Goal: Transaction & Acquisition: Purchase product/service

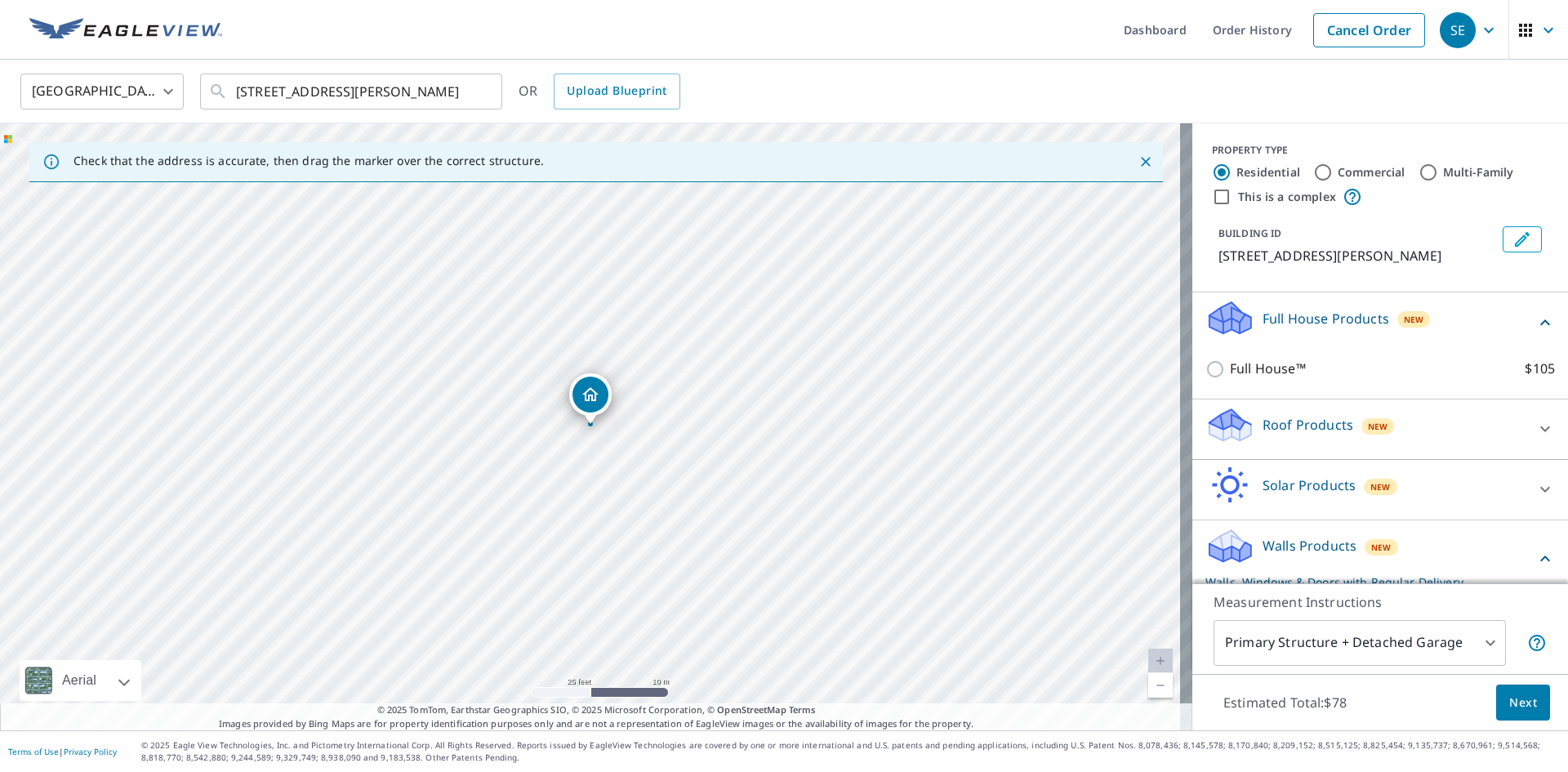
scroll to position [143, 0]
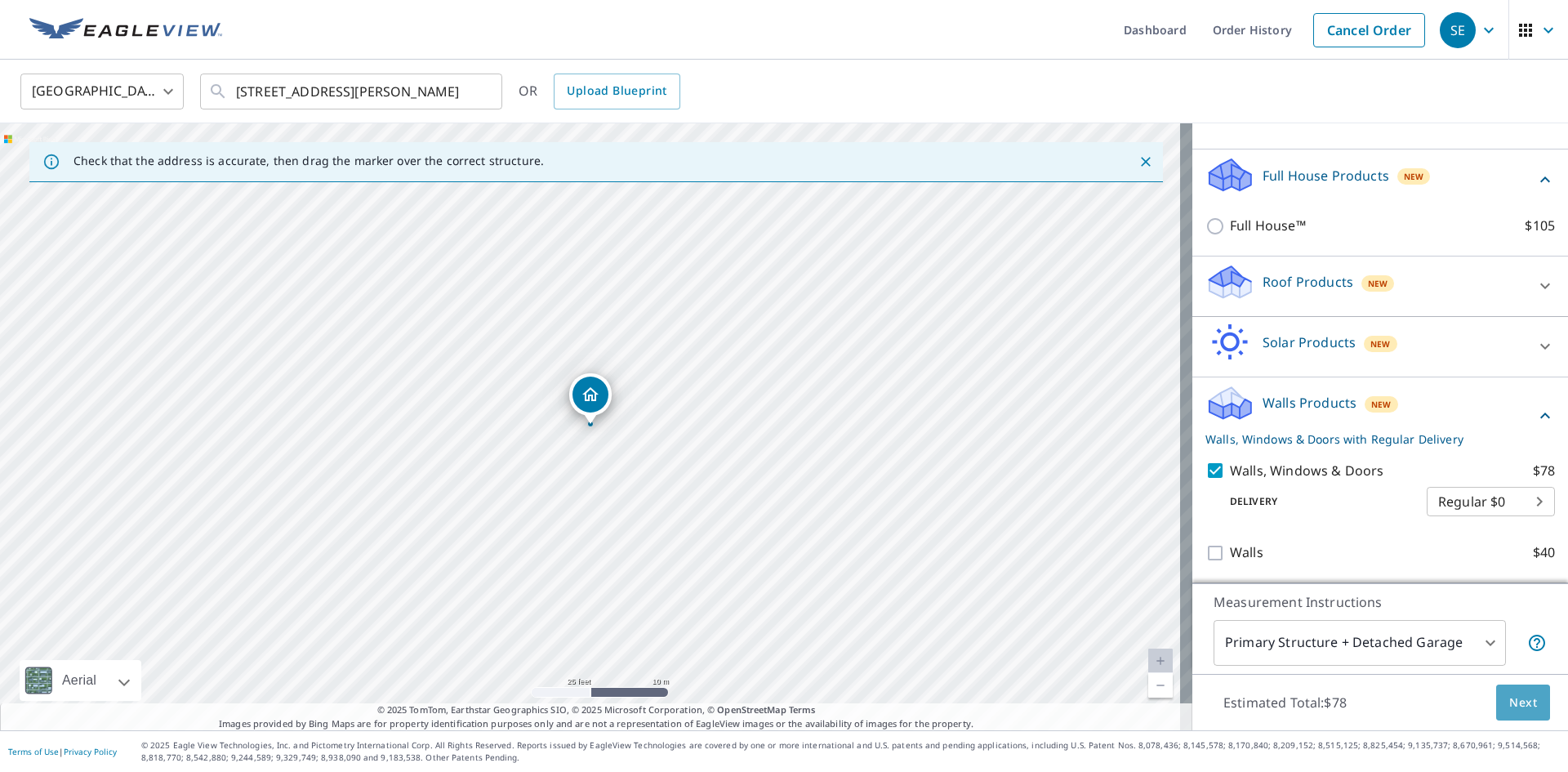
click at [1518, 707] on span "Next" at bounding box center [1523, 703] width 28 height 20
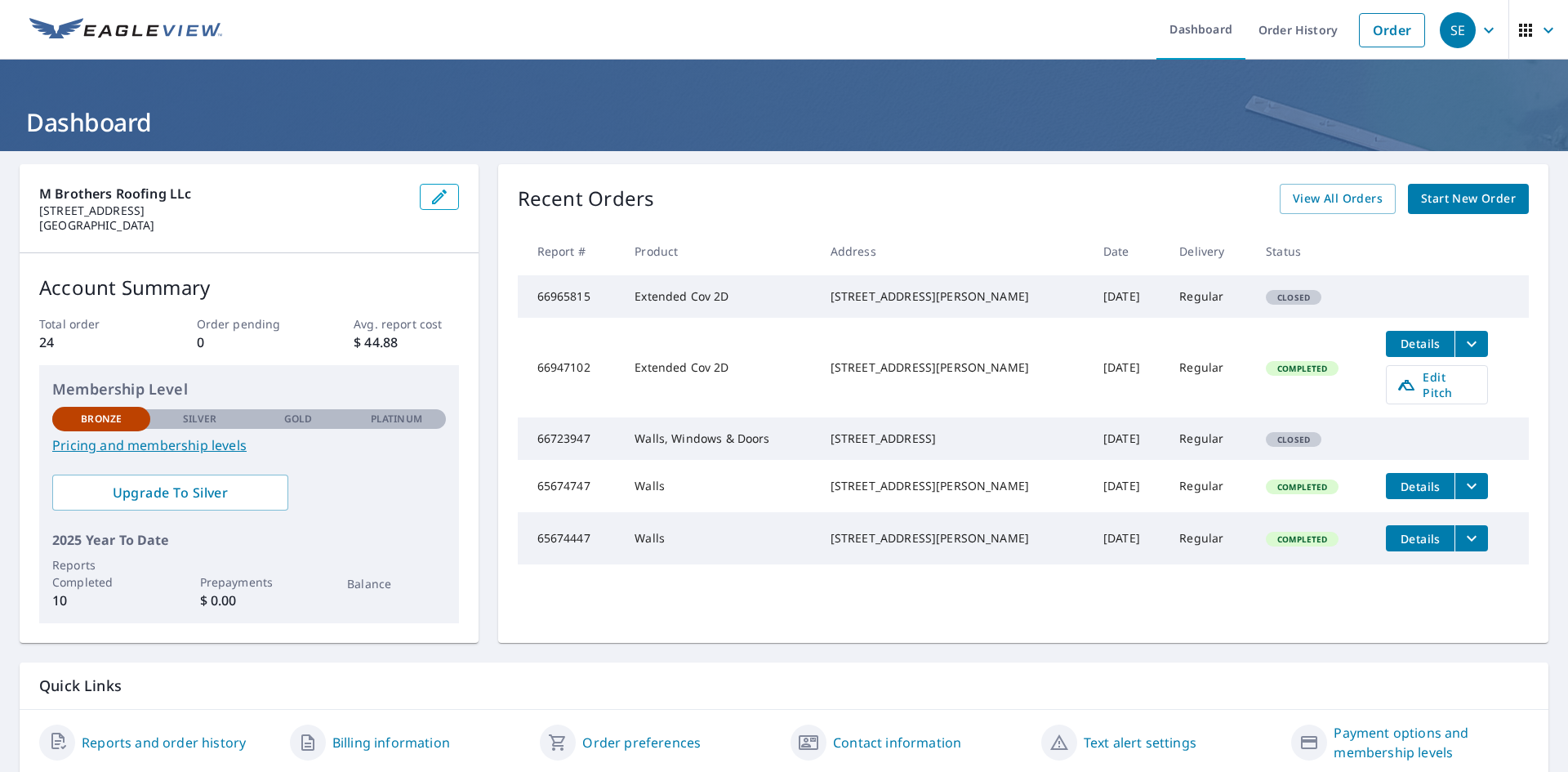
click at [1434, 207] on span "Start New Order" at bounding box center [1468, 199] width 95 height 20
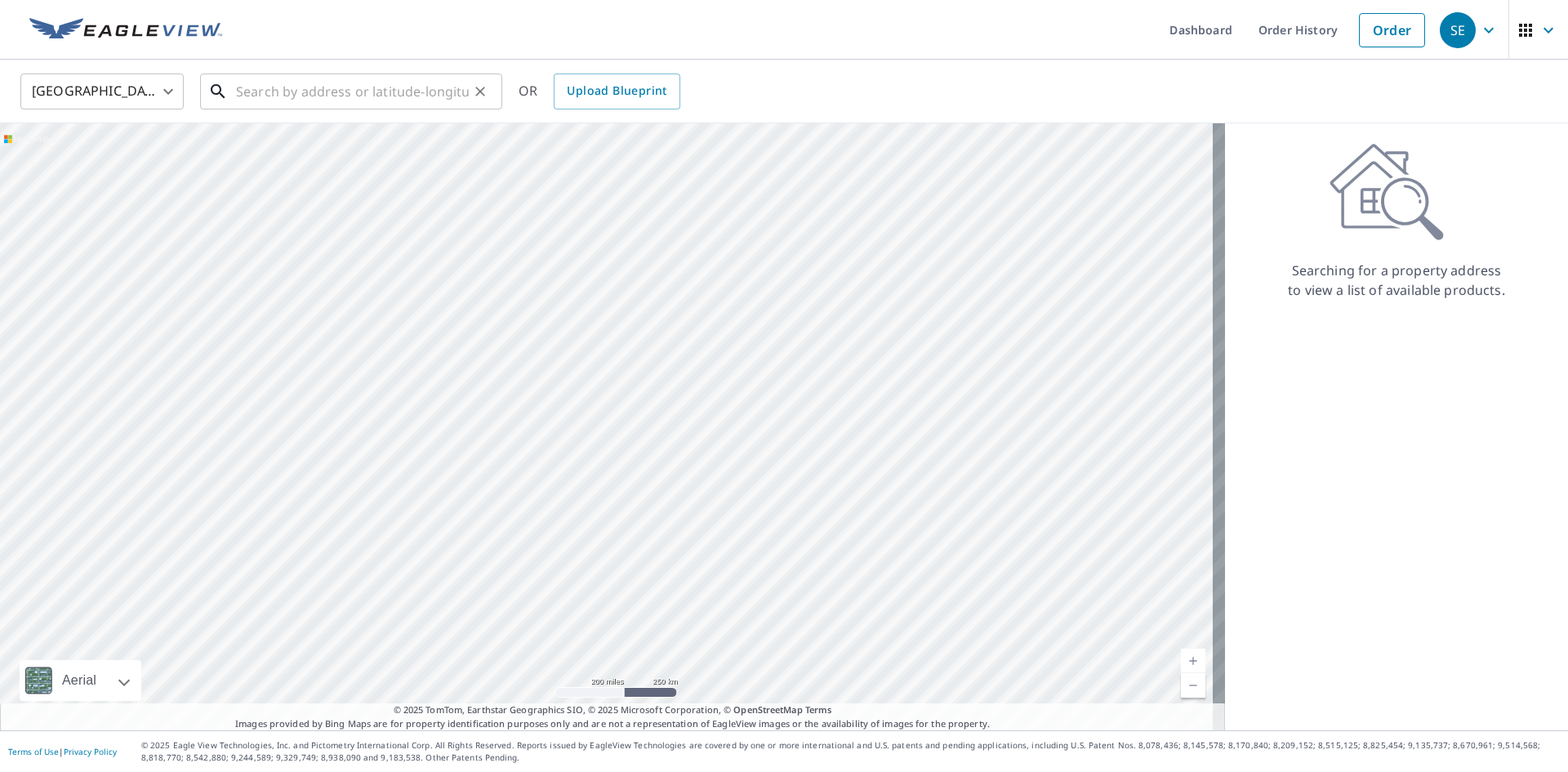
click at [271, 92] on input "text" at bounding box center [352, 91] width 233 height 46
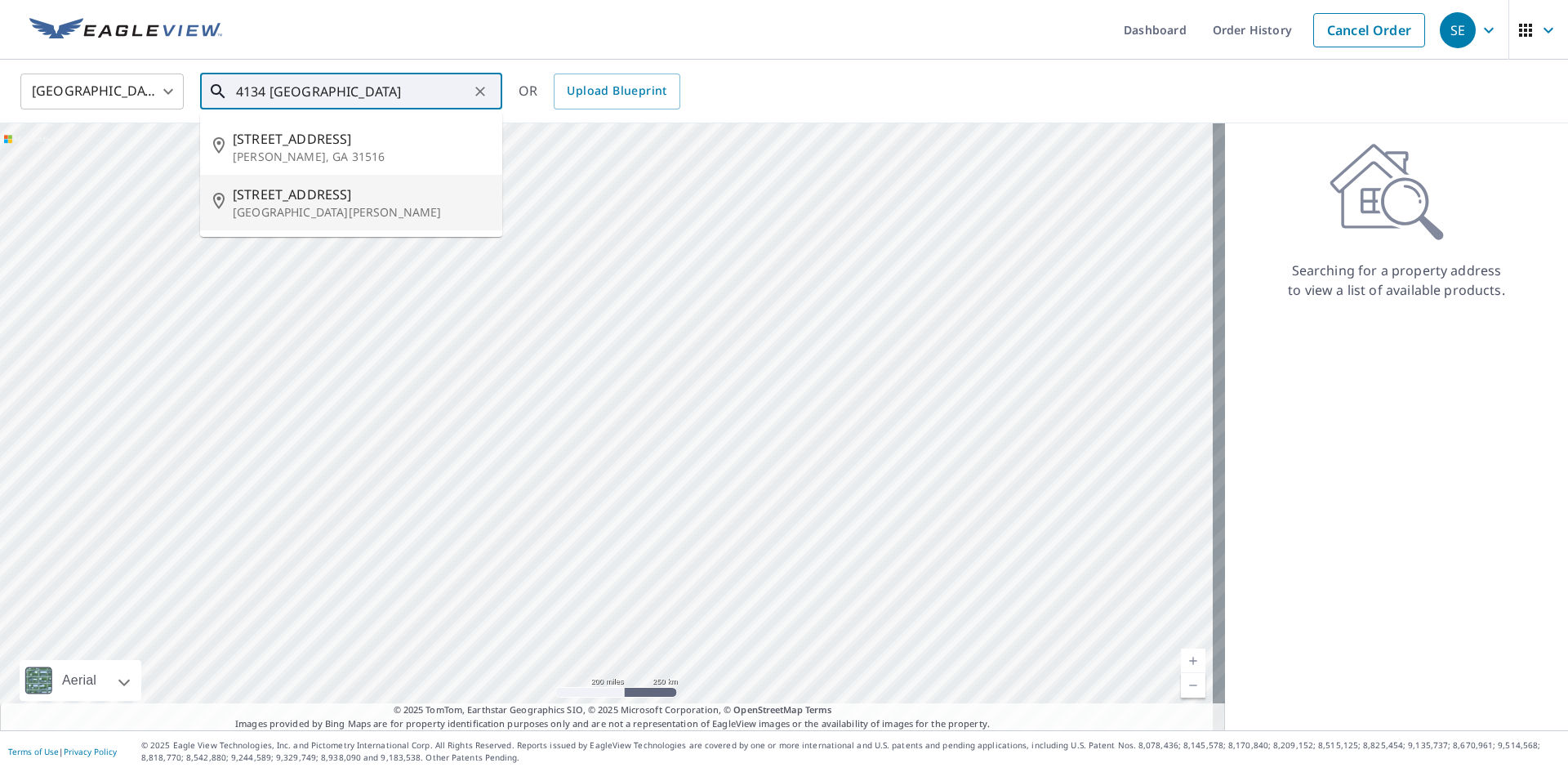
click at [235, 201] on span "[STREET_ADDRESS]" at bounding box center [361, 194] width 256 height 19
type input "[STREET_ADDRESS][PERSON_NAME]"
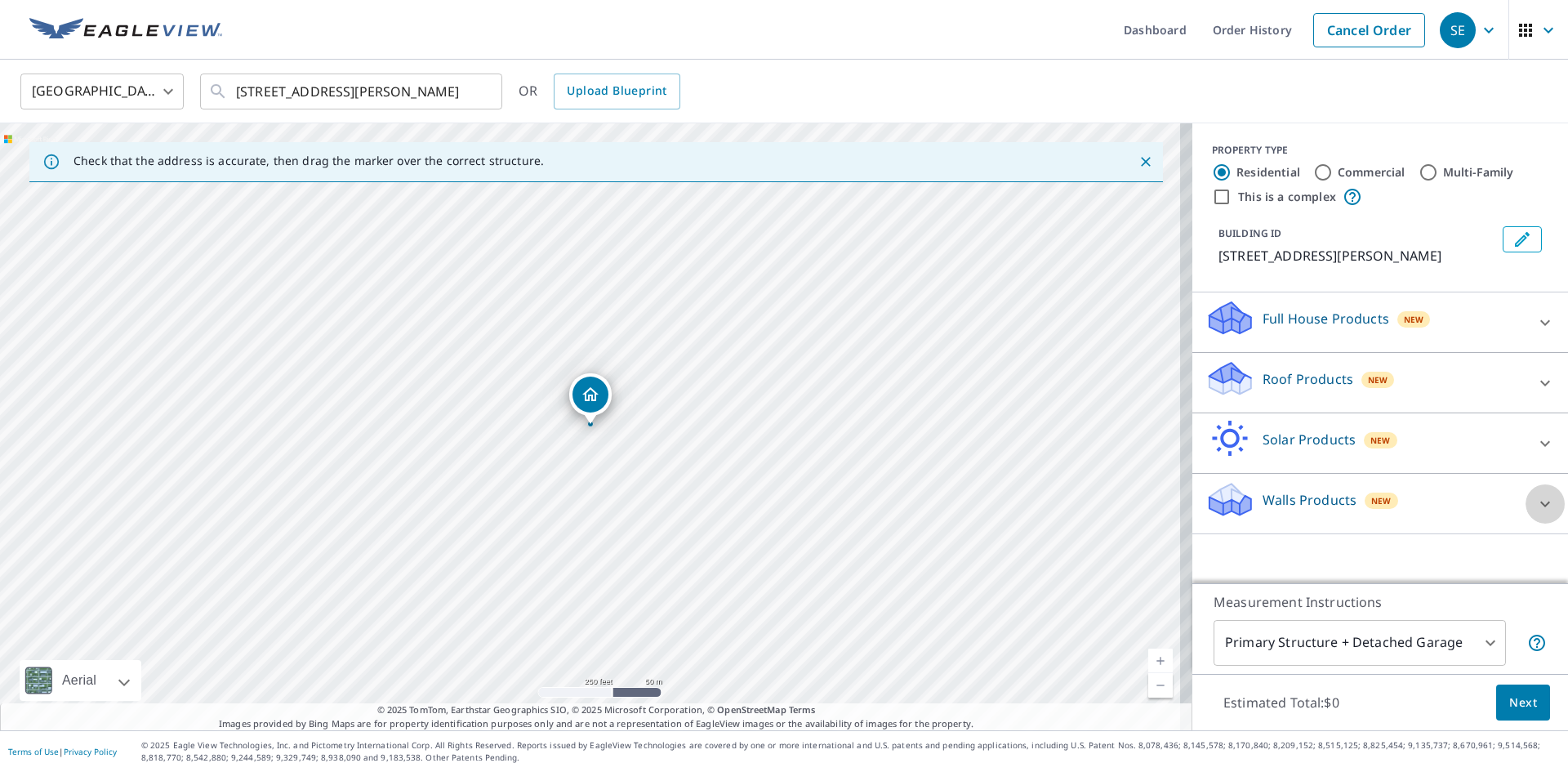
click at [1535, 495] on icon at bounding box center [1545, 504] width 19 height 19
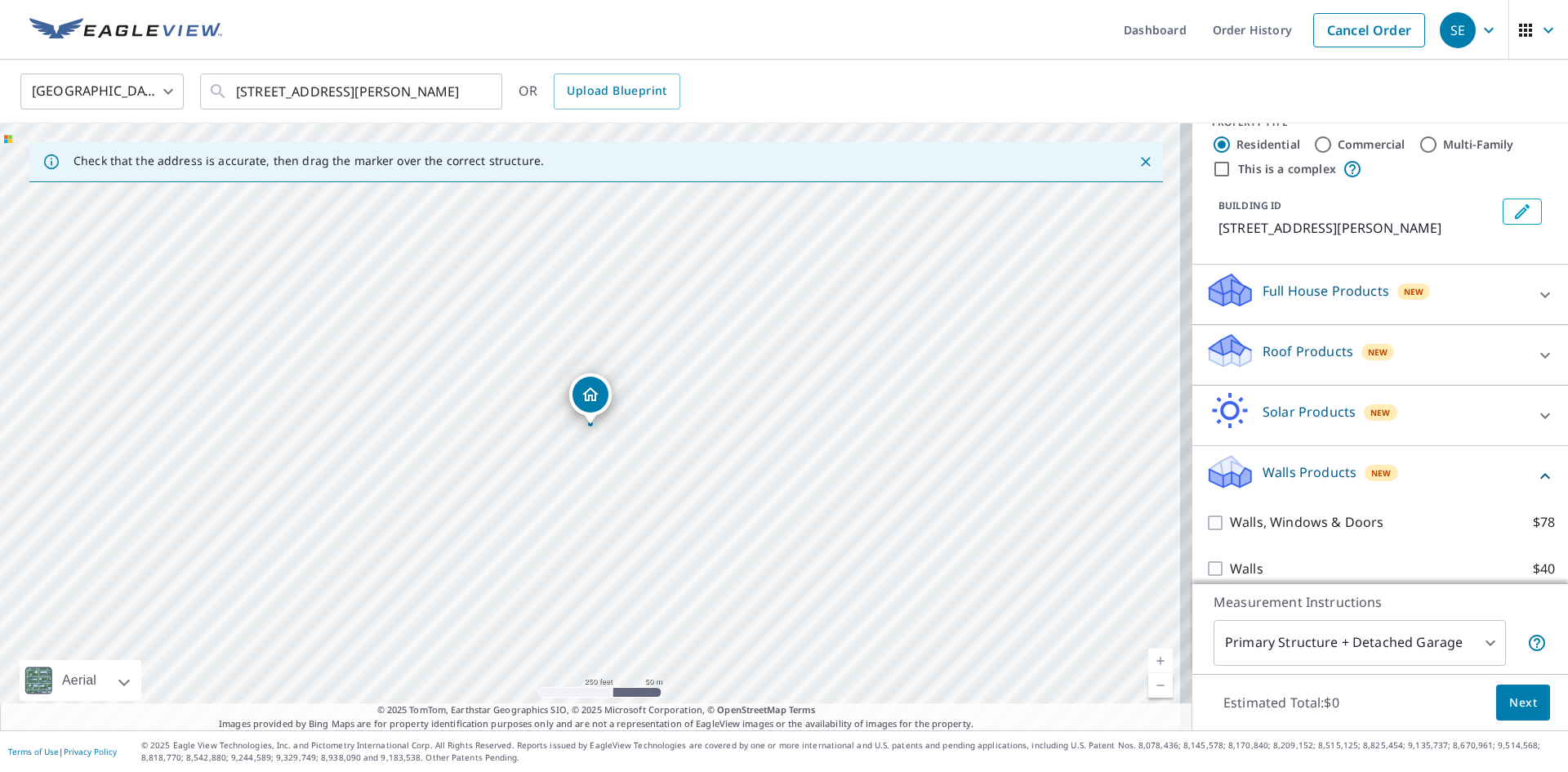
scroll to position [43, 0]
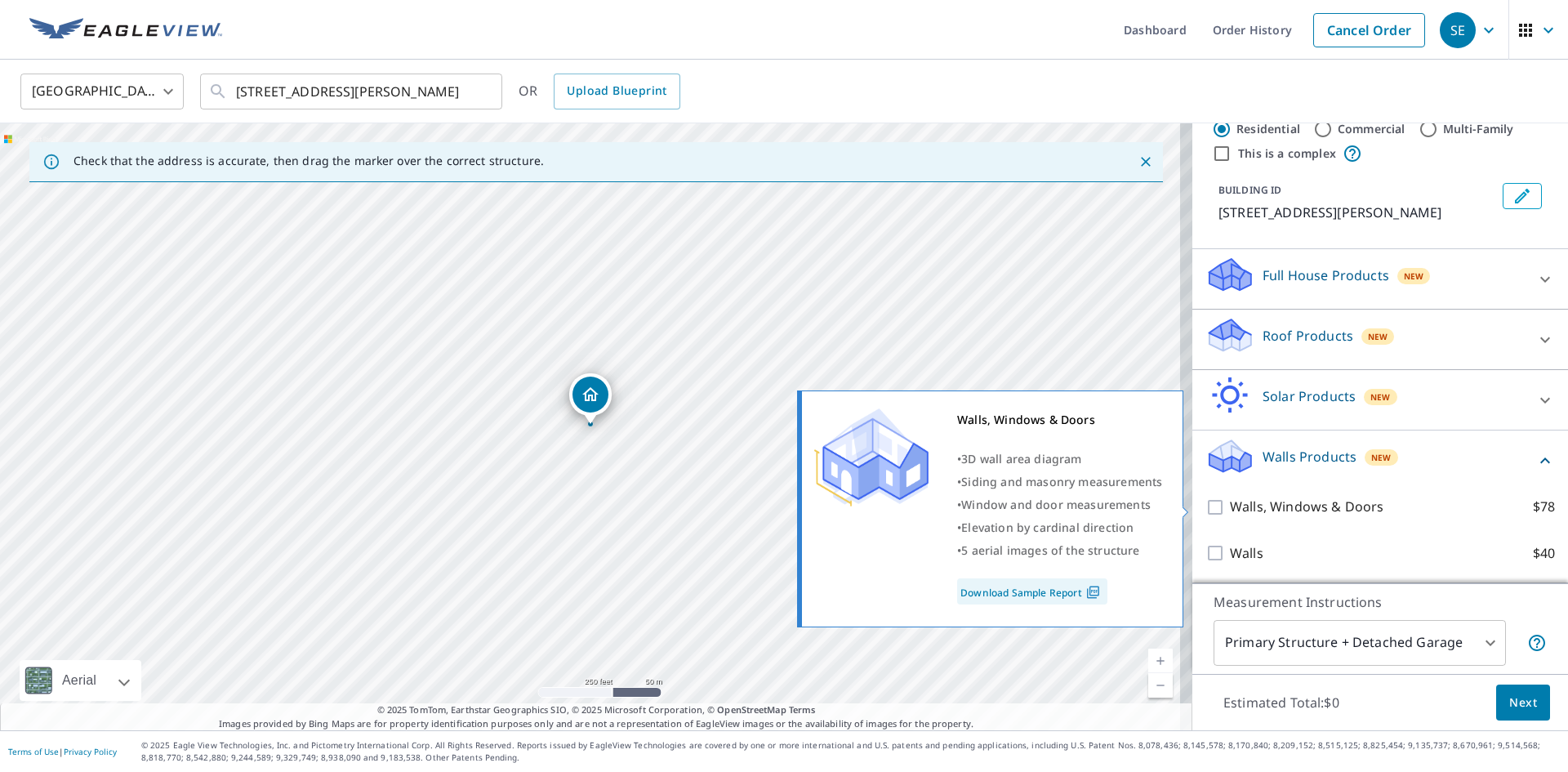
click at [1291, 503] on p "Walls, Windows & Doors" at bounding box center [1307, 507] width 154 height 20
click at [1230, 503] on input "Walls, Windows & Doors $78" at bounding box center [1218, 507] width 25 height 19
checkbox input "true"
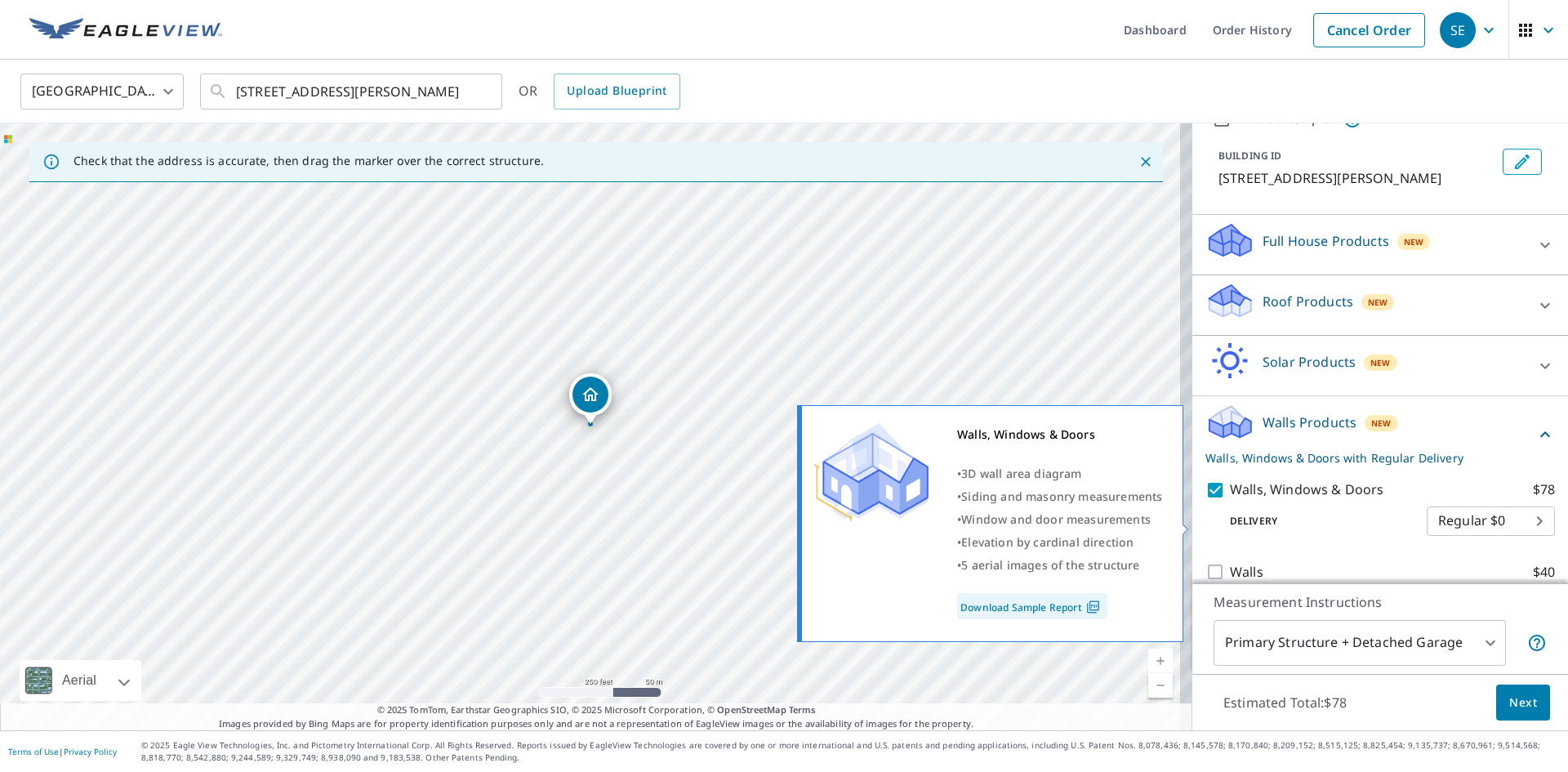
scroll to position [96, 0]
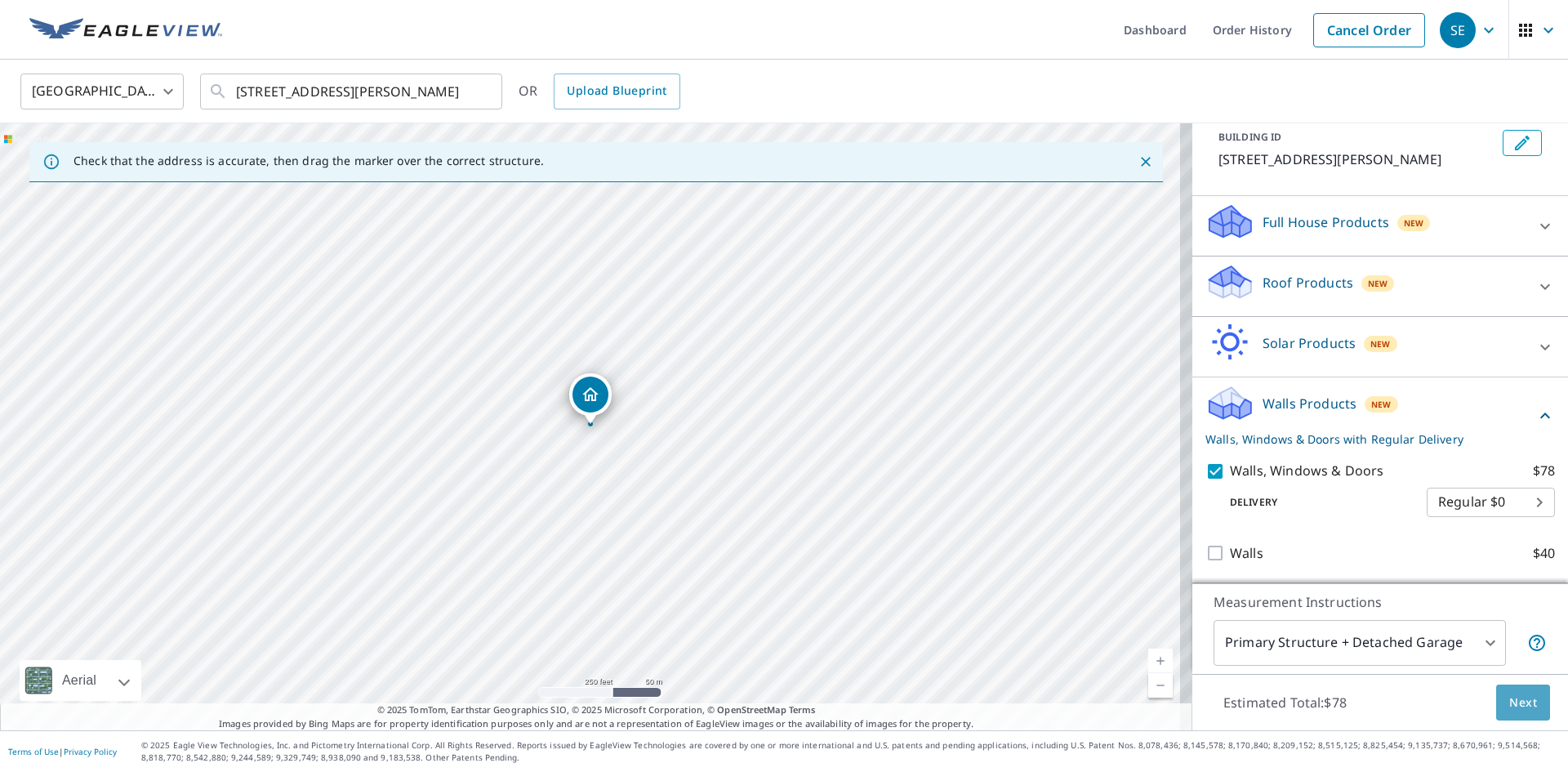
click at [1509, 707] on span "Next" at bounding box center [1523, 703] width 28 height 20
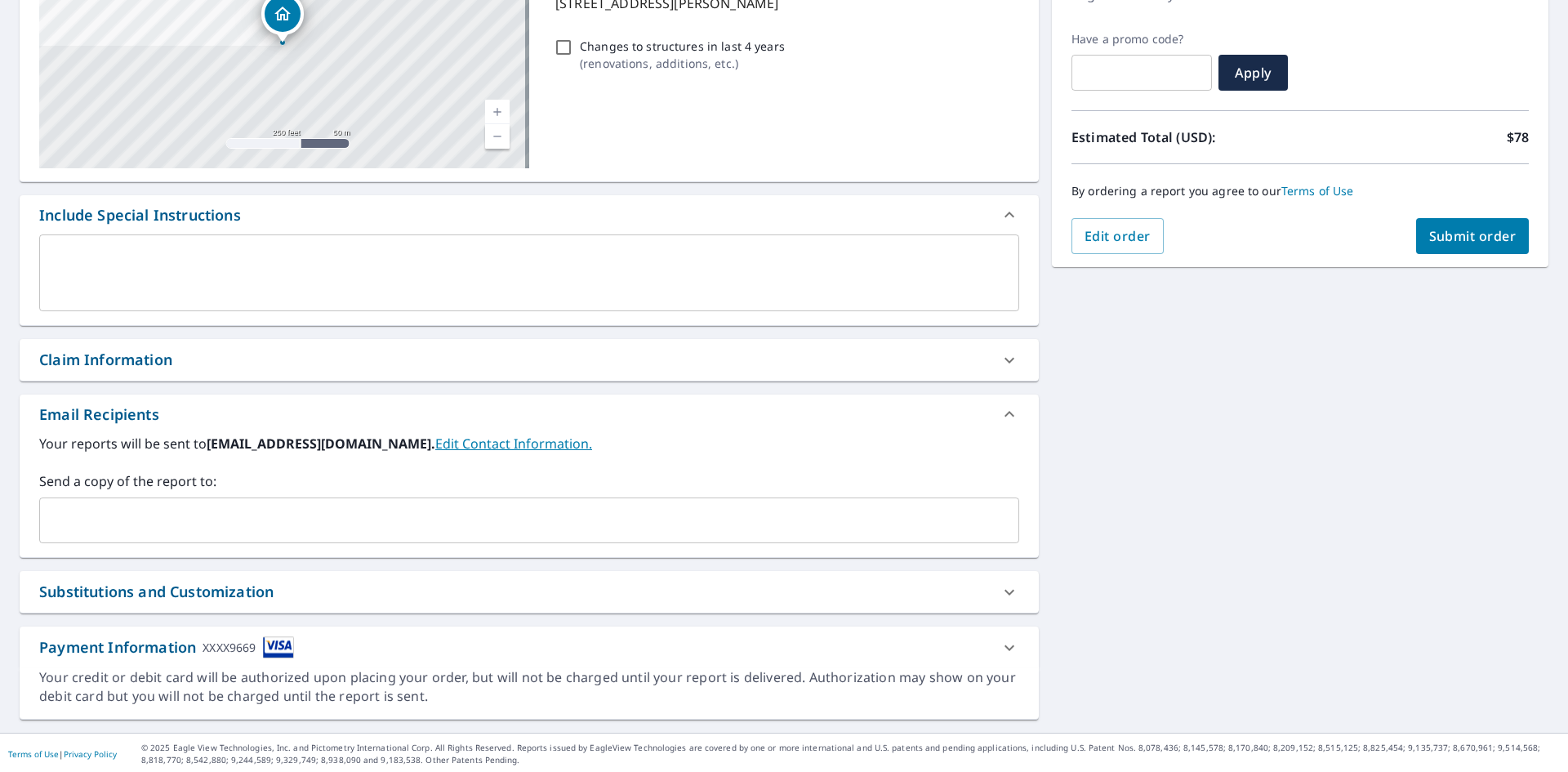
scroll to position [256, 0]
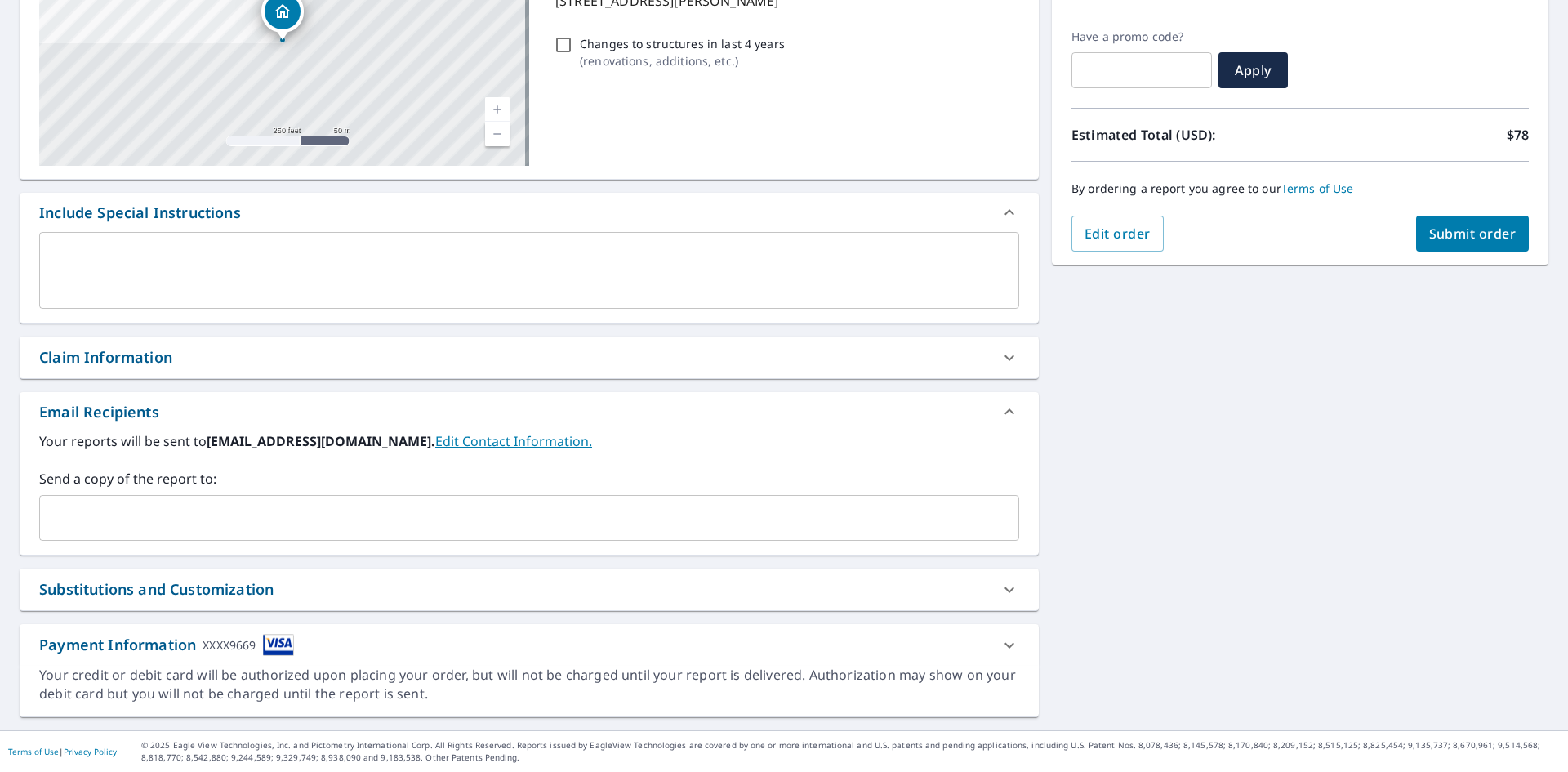
click at [385, 507] on input "text" at bounding box center [517, 518] width 941 height 31
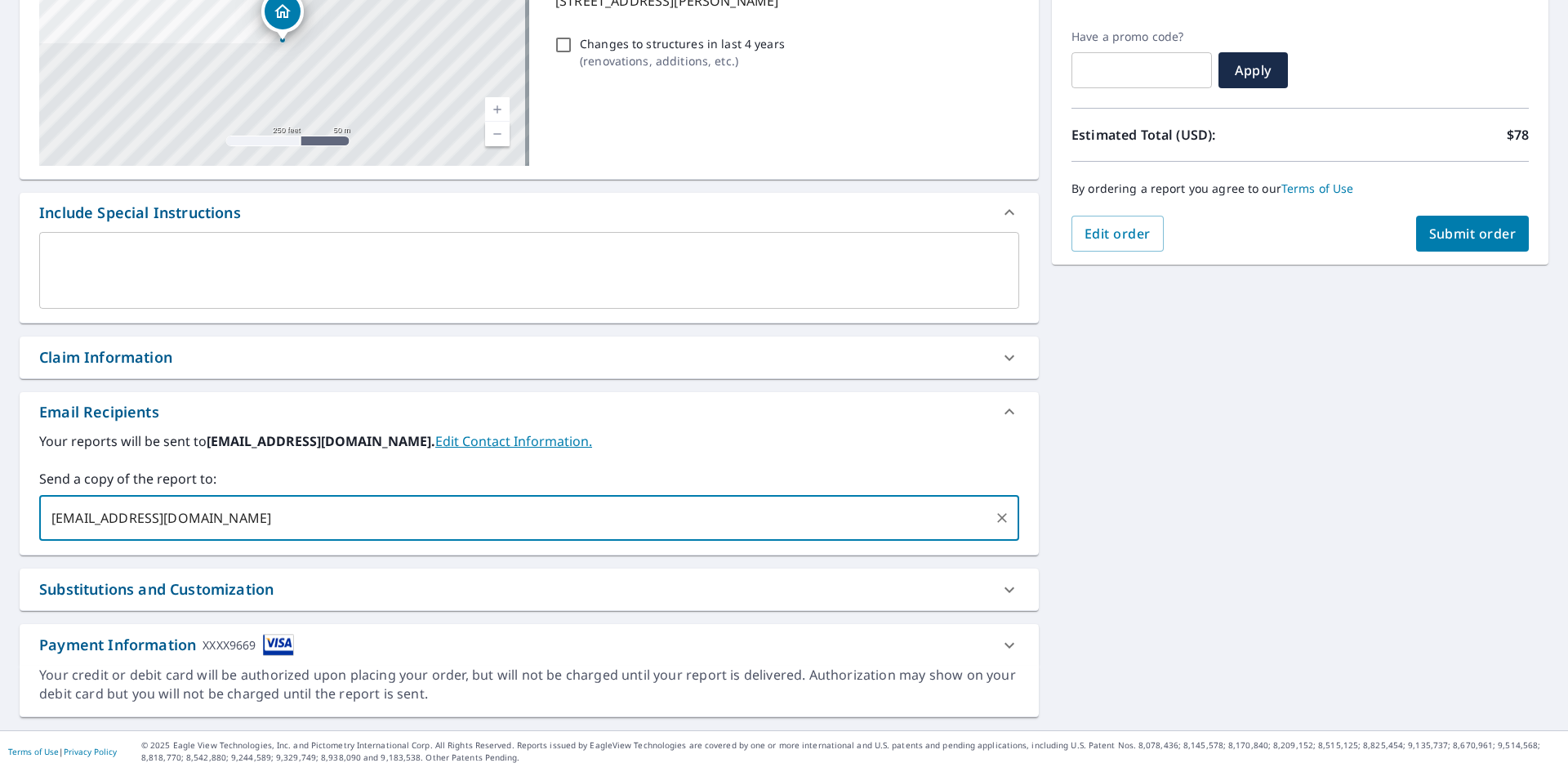
type input "[EMAIL_ADDRESS][DOMAIN_NAME]"
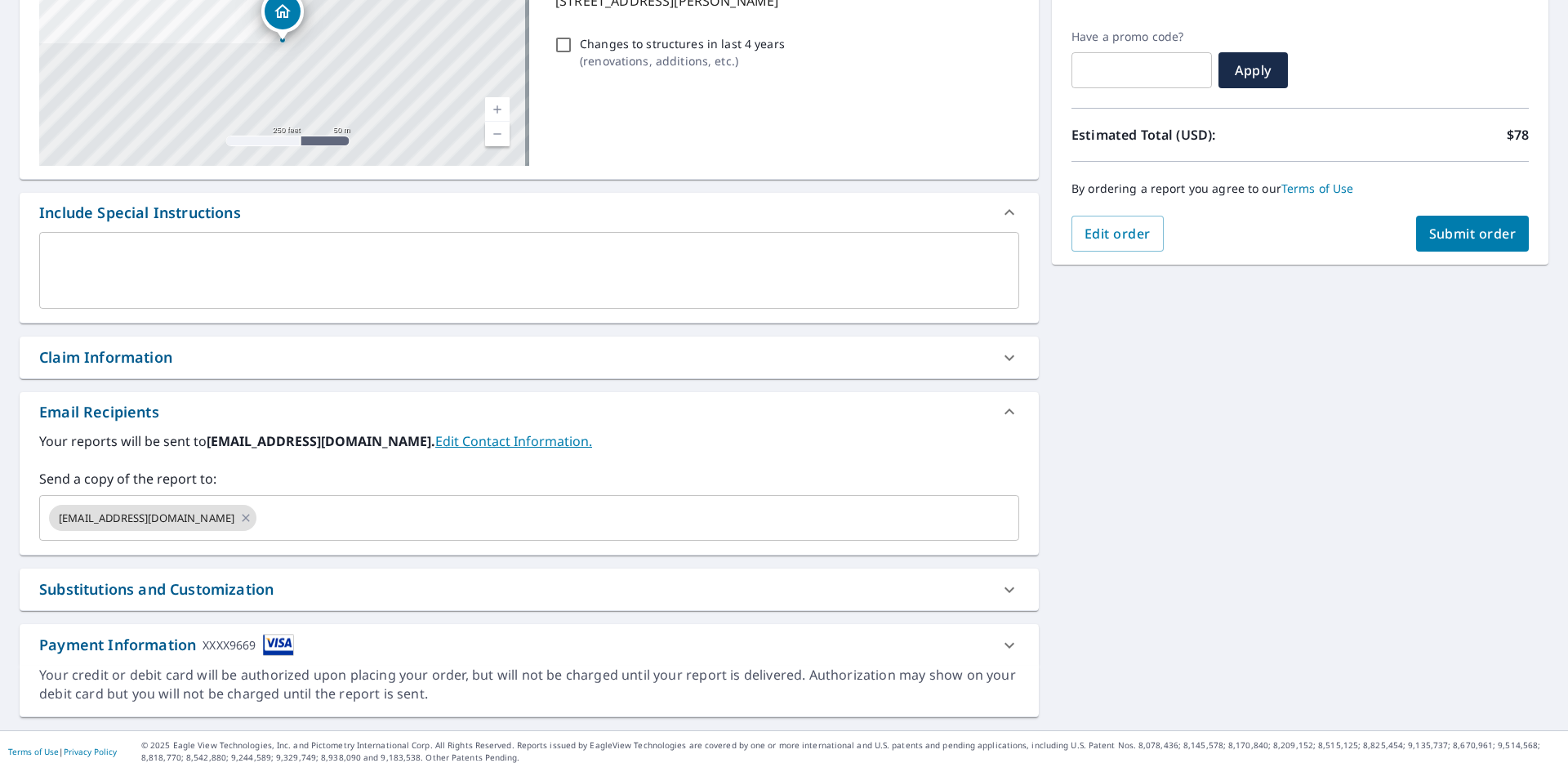
click at [1137, 579] on div "[STREET_ADDRESS][PERSON_NAME] Aerial Road A standard road map Aerial A detailed…" at bounding box center [784, 312] width 1568 height 836
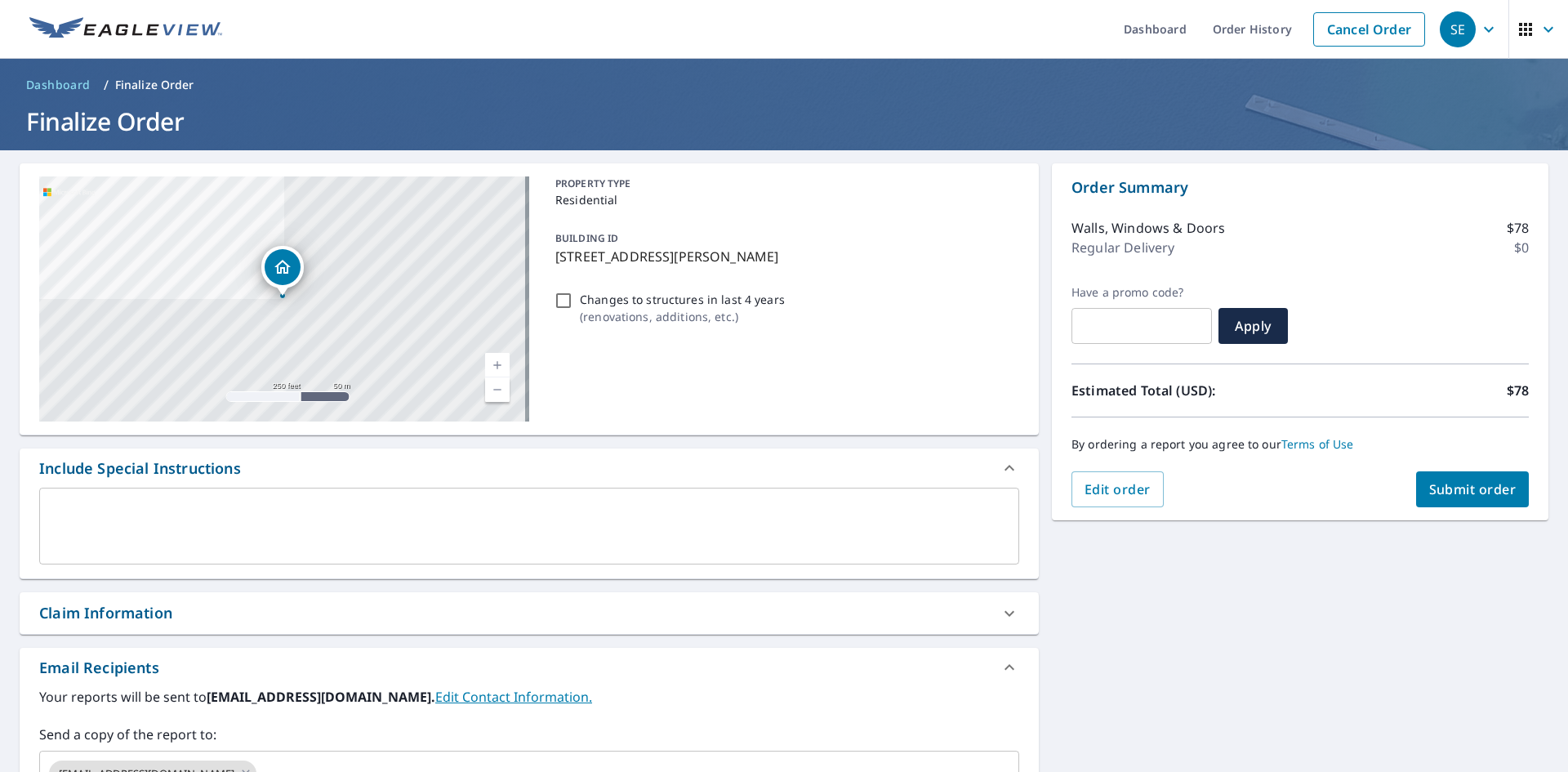
scroll to position [0, 0]
click at [1433, 491] on span "Submit order" at bounding box center [1473, 490] width 87 height 18
